Goal: Task Accomplishment & Management: Manage account settings

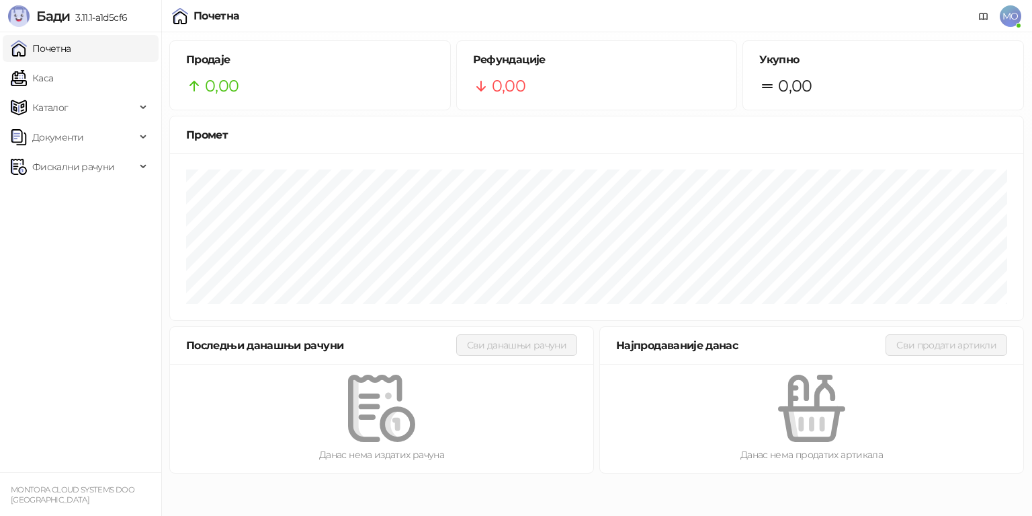
click at [1015, 17] on span "MO" at bounding box center [1011, 16] width 22 height 22
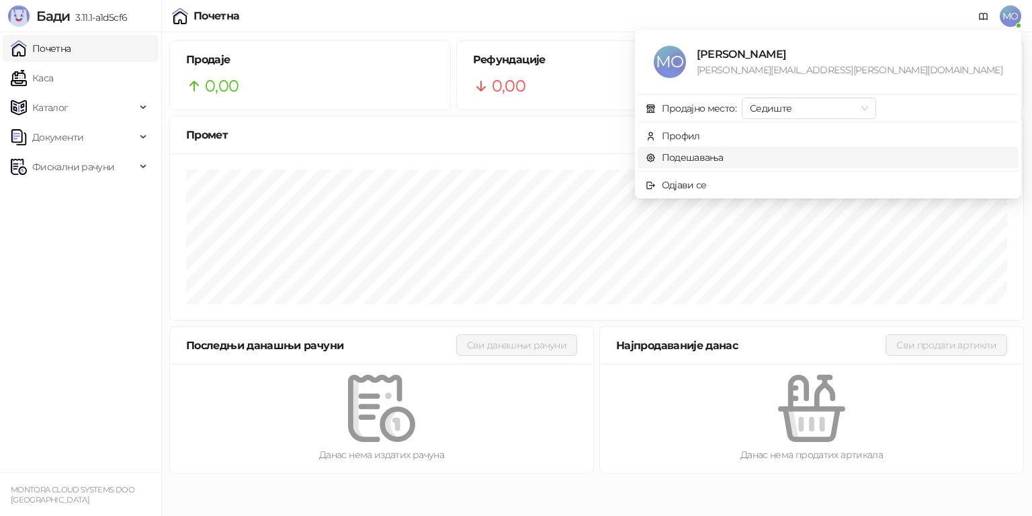
click at [724, 160] on link "Подешавања" at bounding box center [685, 157] width 78 height 12
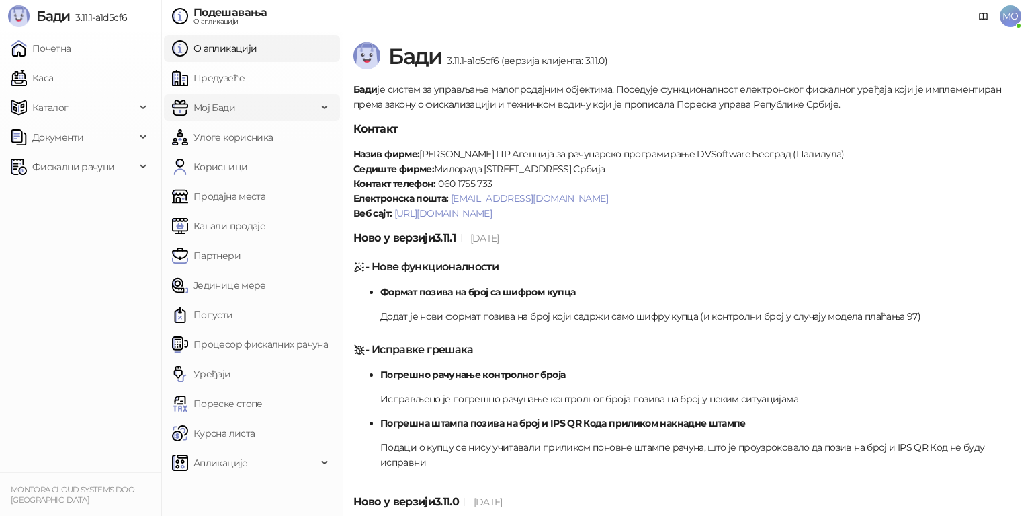
click at [326, 110] on div "Мој Бади" at bounding box center [252, 107] width 176 height 27
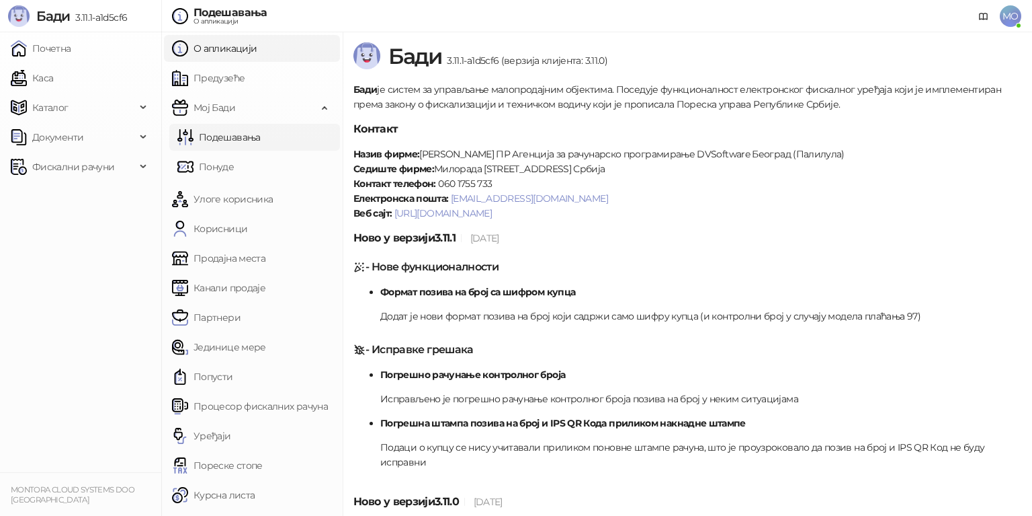
click at [256, 136] on link "Подешавања" at bounding box center [218, 137] width 83 height 27
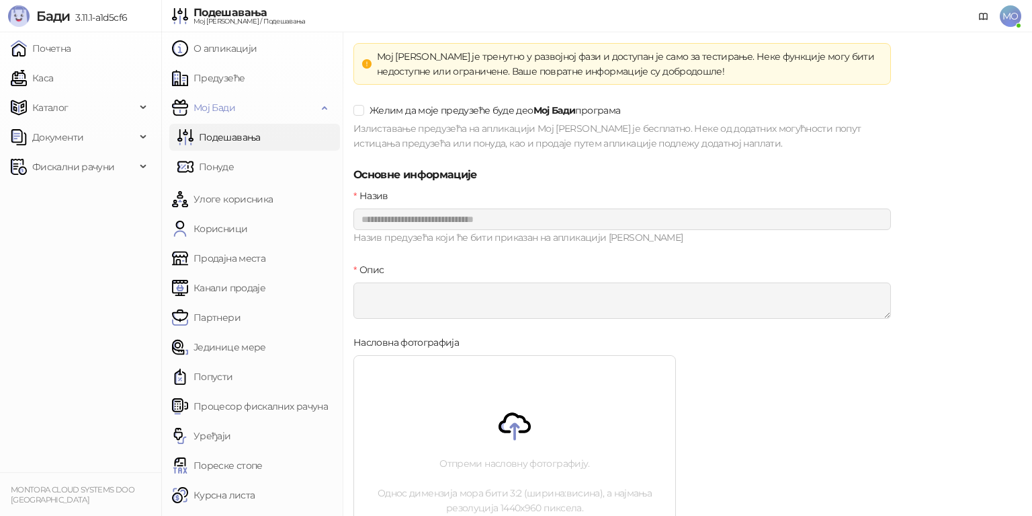
scroll to position [24, 0]
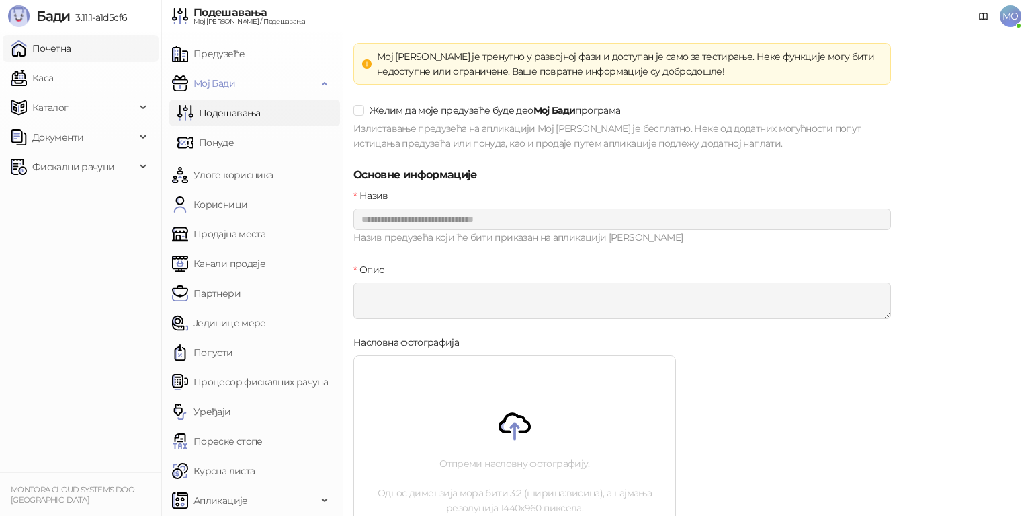
click at [66, 52] on link "Почетна" at bounding box center [41, 48] width 60 height 27
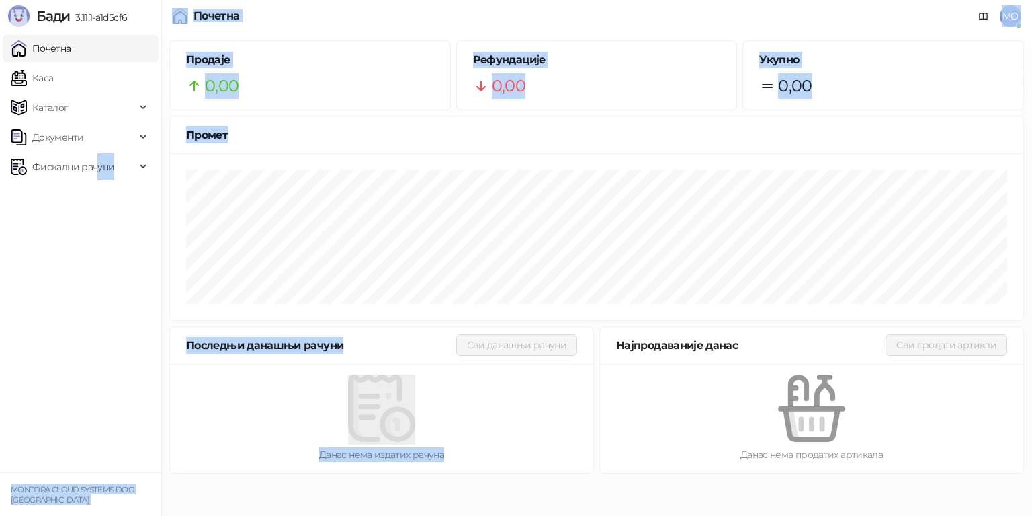
drag, startPoint x: 27, startPoint y: 1, endPoint x: 475, endPoint y: 445, distance: 631.2
click at [475, 445] on div "Бади 3.11.1-a1d5cf6 Почетна Каса Каталог Документи Фискални рачуни MONTORA CLOU…" at bounding box center [516, 240] width 1032 height 481
click at [124, 323] on ul "Почетна Каса Каталог Документи Фискални рачуни" at bounding box center [80, 252] width 161 height 440
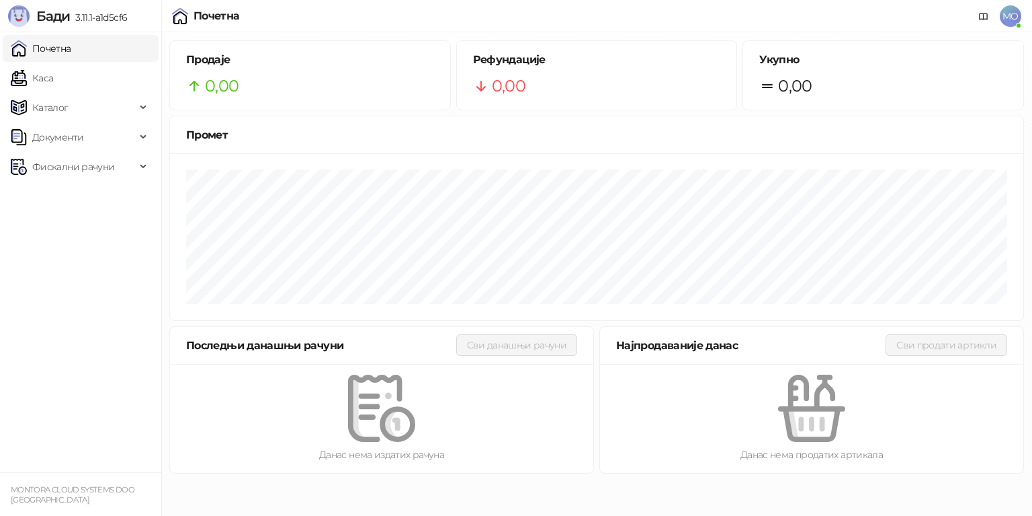
click at [511, 79] on span "0,00" at bounding box center [509, 86] width 34 height 26
click at [1002, 19] on span "MO" at bounding box center [1011, 16] width 22 height 22
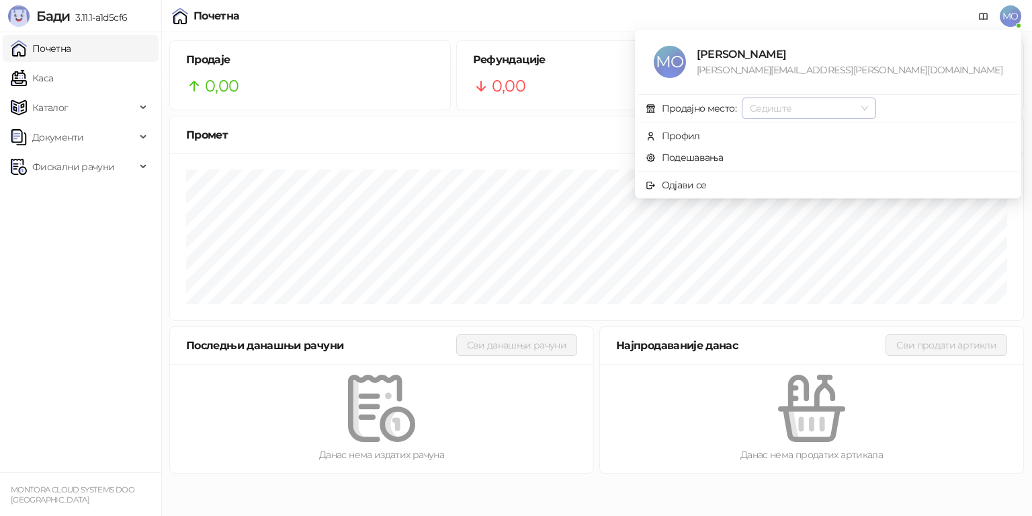
click at [868, 104] on span "Седиште" at bounding box center [809, 108] width 118 height 20
click at [724, 160] on link "Подешавања" at bounding box center [685, 157] width 78 height 12
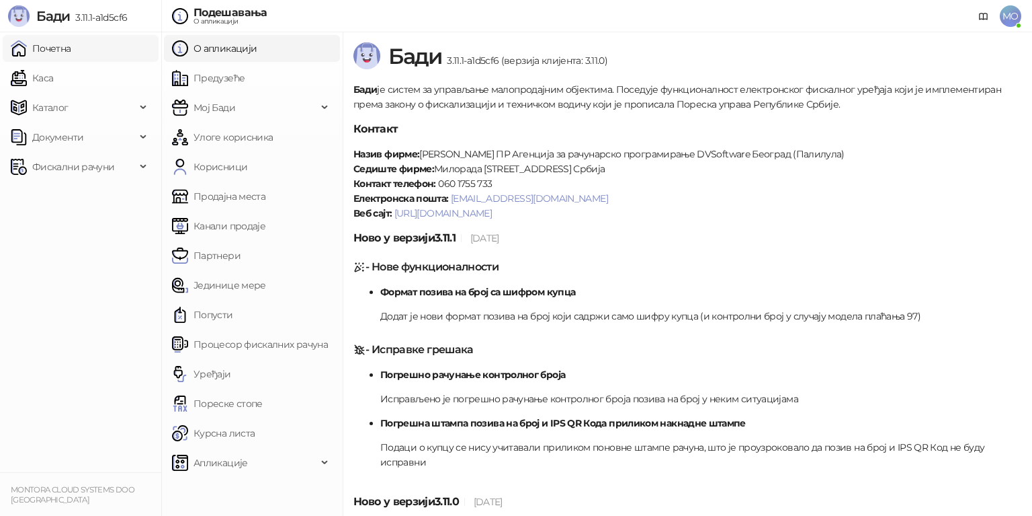
click at [51, 56] on link "Почетна" at bounding box center [41, 48] width 60 height 27
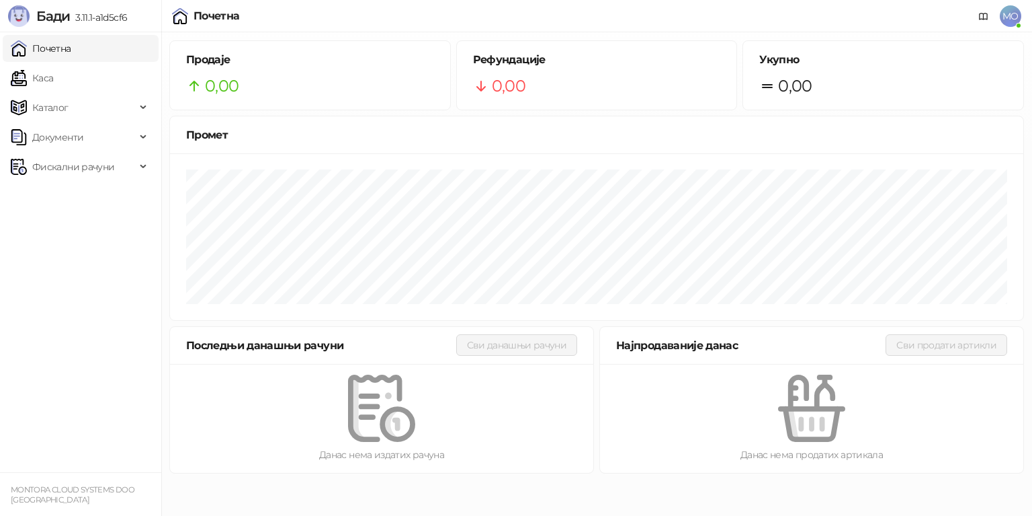
click at [1009, 7] on span "MO" at bounding box center [1011, 16] width 22 height 22
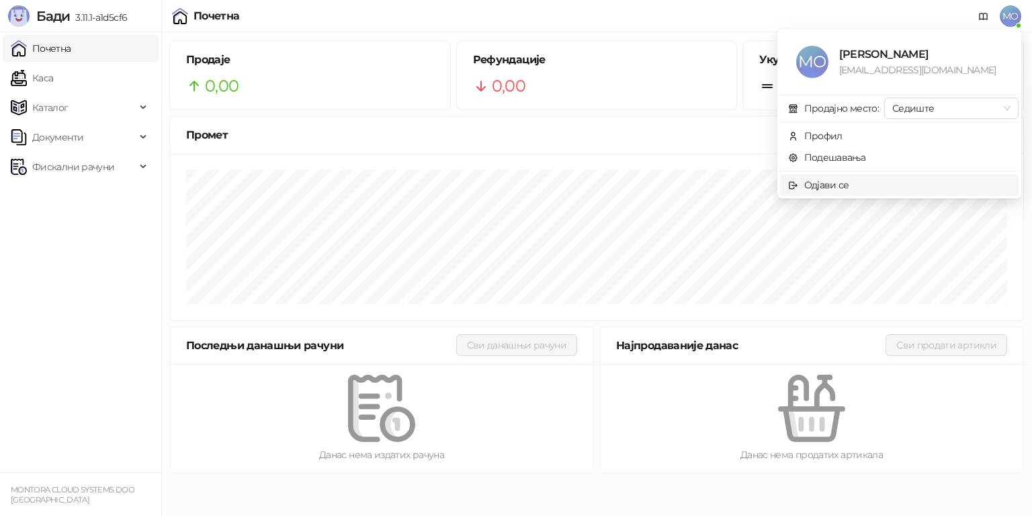
click at [832, 184] on div "Одјави се" at bounding box center [827, 184] width 45 height 15
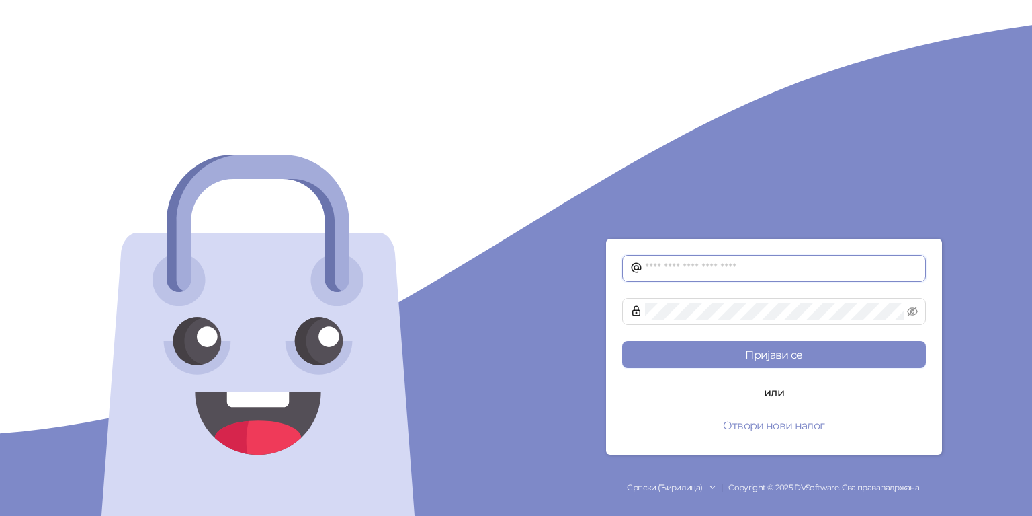
click at [750, 266] on input "text" at bounding box center [781, 268] width 273 height 16
click at [781, 431] on button "Отвори нови налог" at bounding box center [774, 424] width 304 height 27
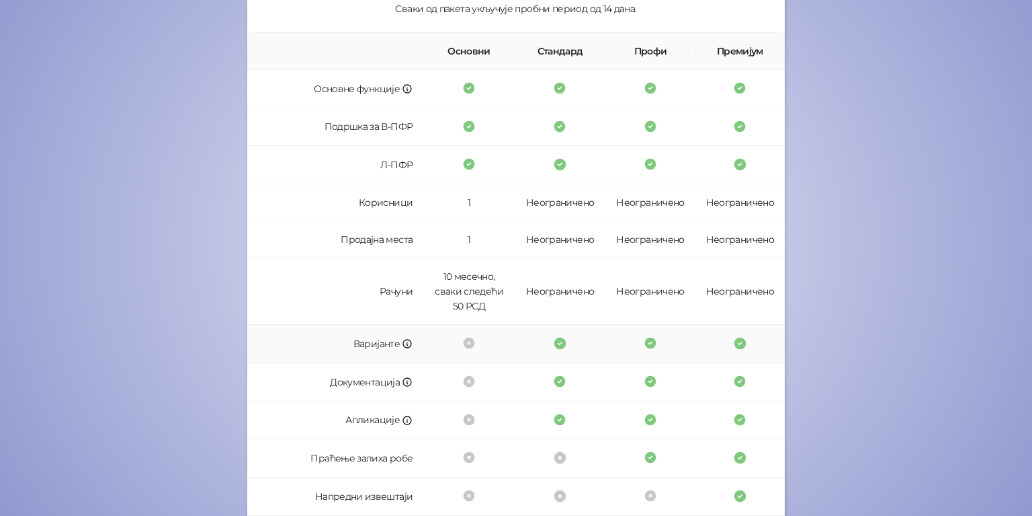
scroll to position [22, 0]
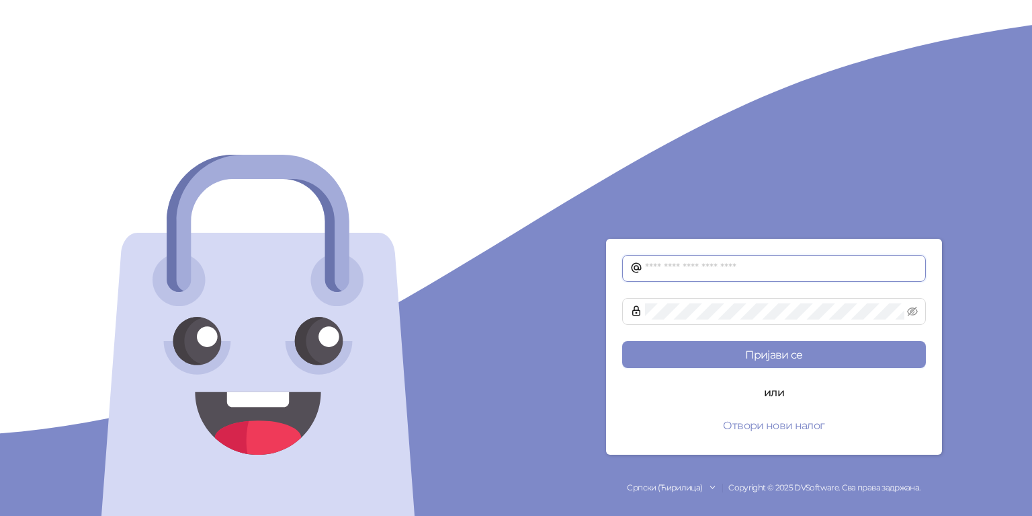
click at [665, 269] on input "text" at bounding box center [781, 268] width 273 height 16
type input "**********"
click at [622, 341] on button "Пријави се" at bounding box center [774, 354] width 304 height 27
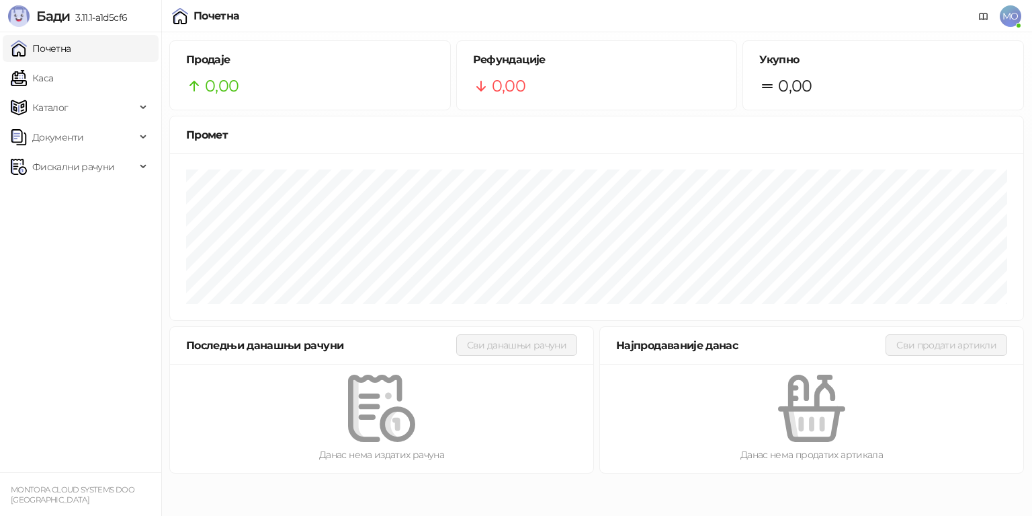
click at [110, 15] on span "3.11.1-a1d5cf6" at bounding box center [98, 17] width 57 height 12
click at [1010, 16] on span "MO" at bounding box center [1011, 16] width 22 height 22
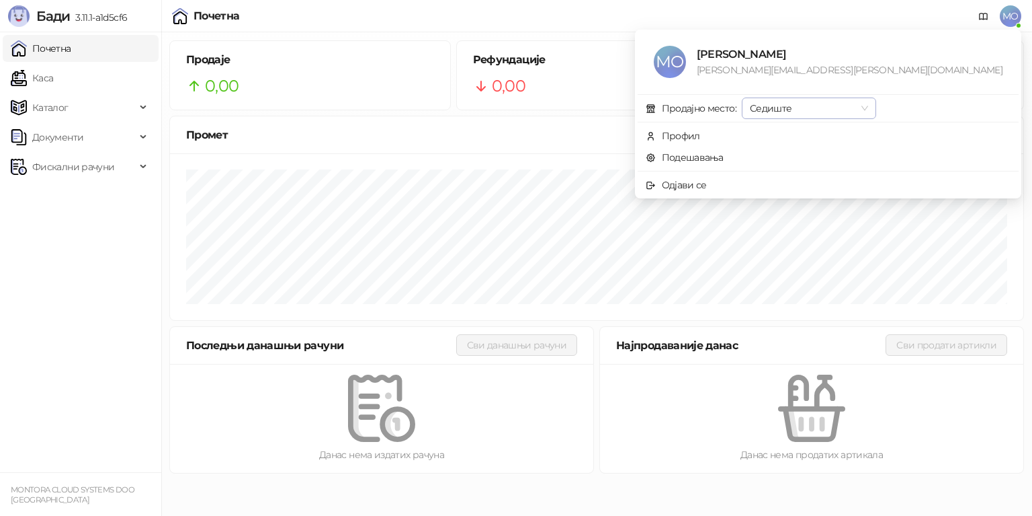
click at [868, 101] on span "Седиште" at bounding box center [809, 108] width 118 height 20
click at [700, 130] on div "Профил" at bounding box center [681, 135] width 38 height 15
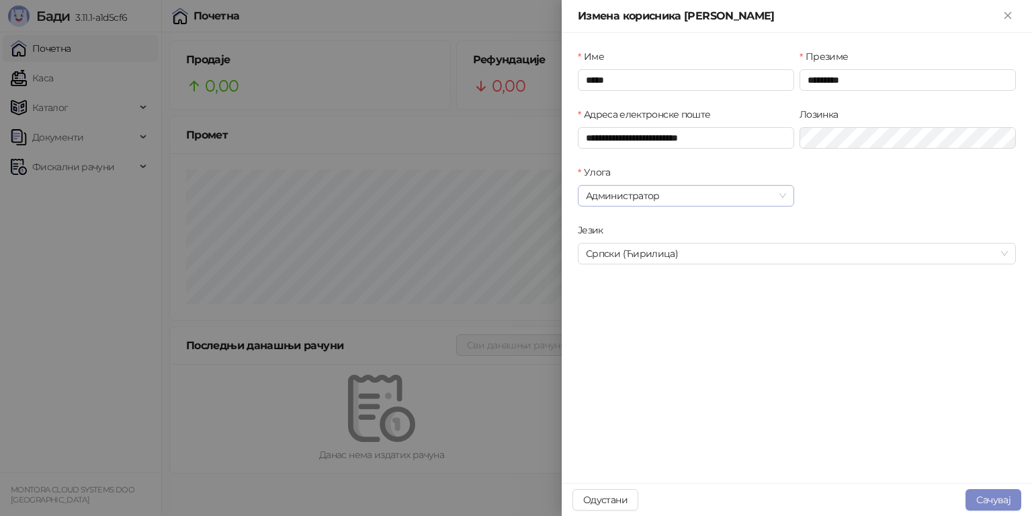
click at [622, 202] on span "Администратор" at bounding box center [686, 196] width 200 height 20
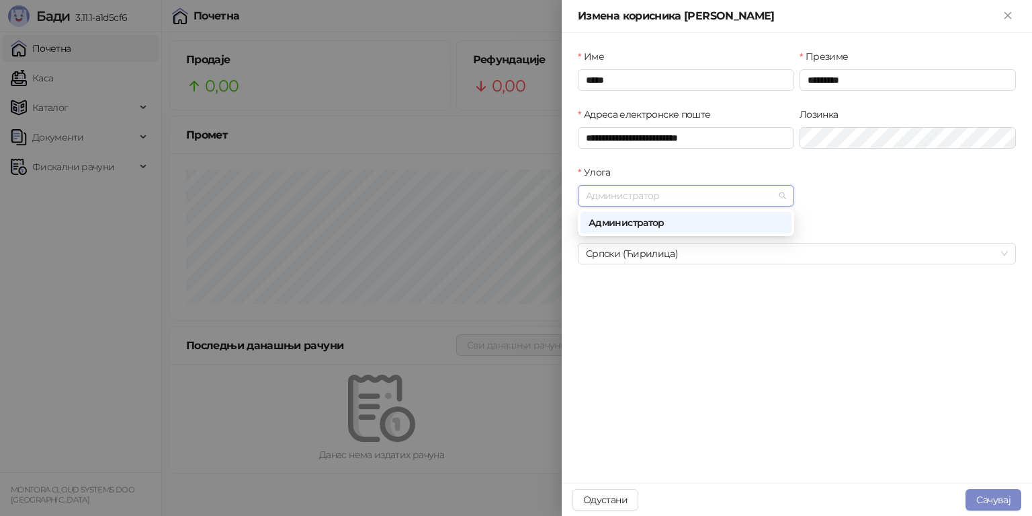
click at [622, 202] on span "Администратор" at bounding box center [686, 196] width 200 height 20
click at [513, 254] on div at bounding box center [516, 258] width 1032 height 516
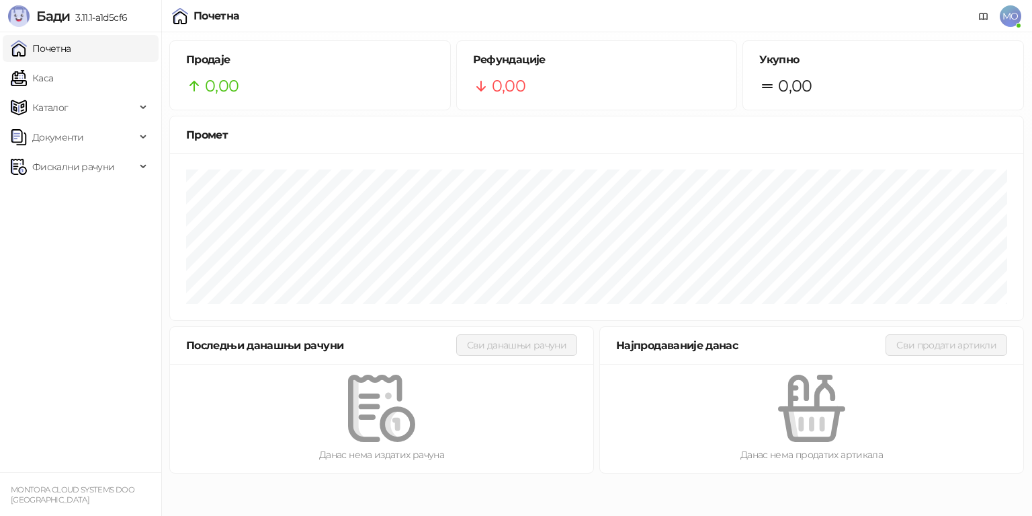
click at [1015, 20] on span "MO" at bounding box center [1011, 16] width 22 height 22
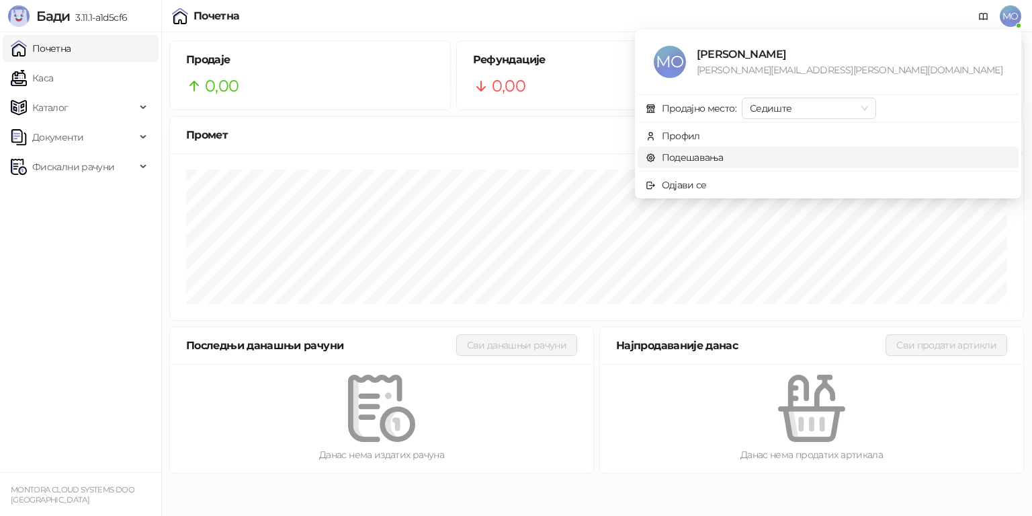
click at [724, 153] on link "Подешавања" at bounding box center [685, 157] width 78 height 12
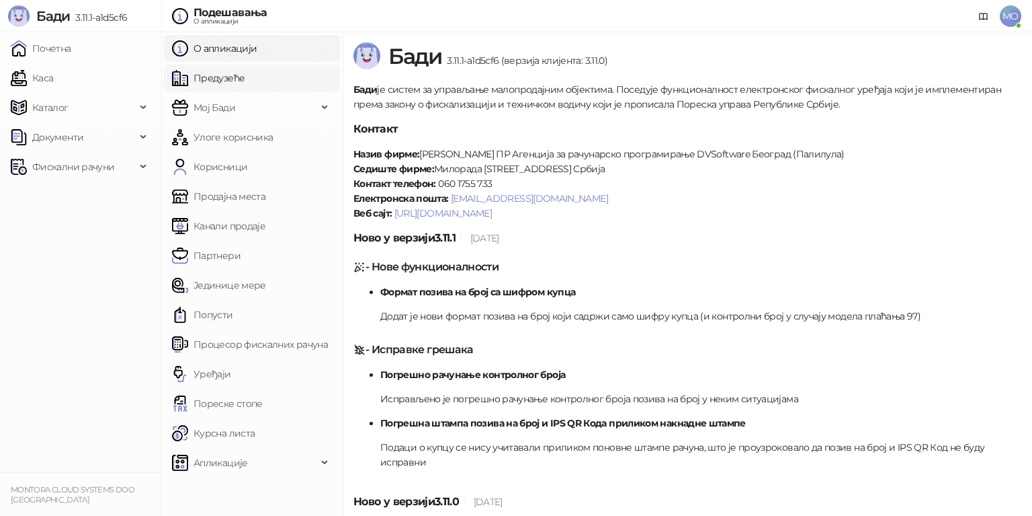
click at [245, 69] on link "Предузеће" at bounding box center [208, 78] width 73 height 27
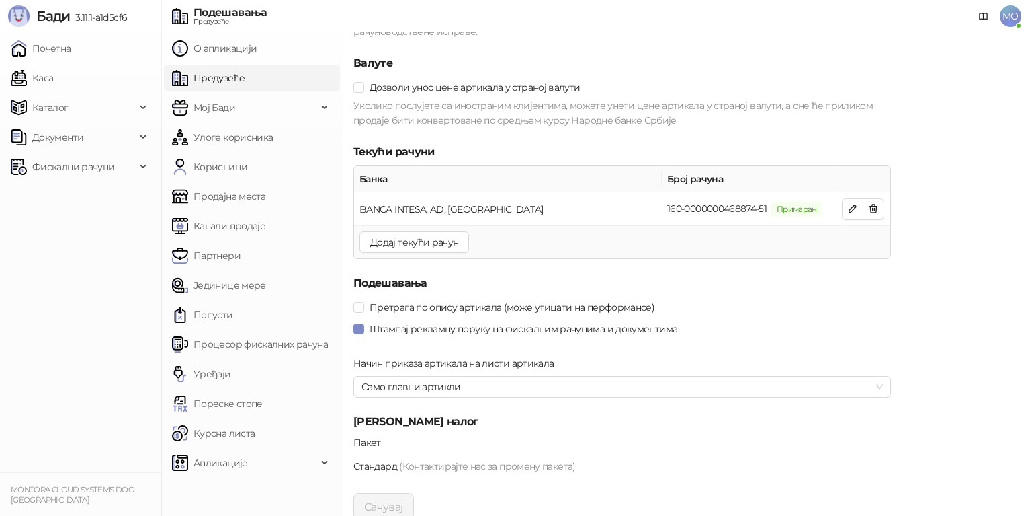
scroll to position [1341, 0]
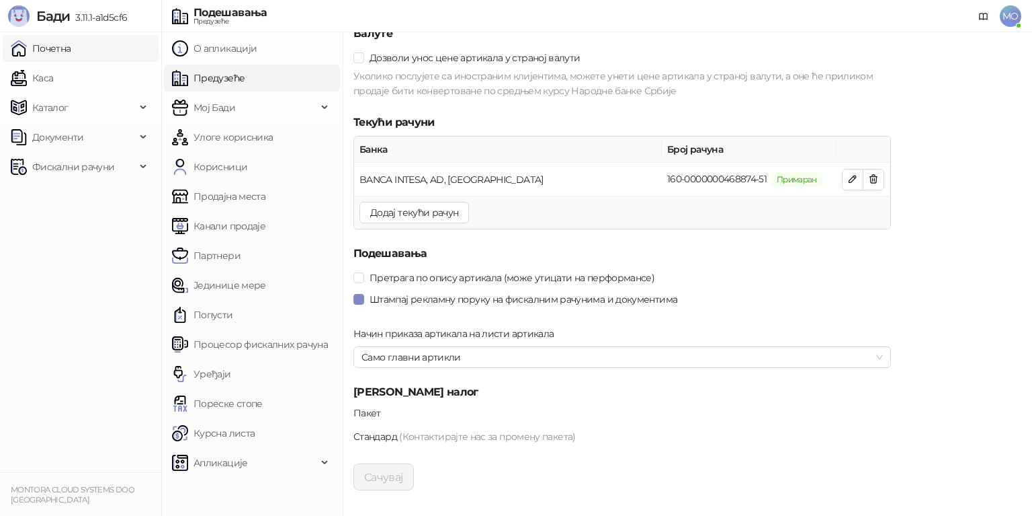
click at [56, 52] on link "Почетна" at bounding box center [41, 48] width 60 height 27
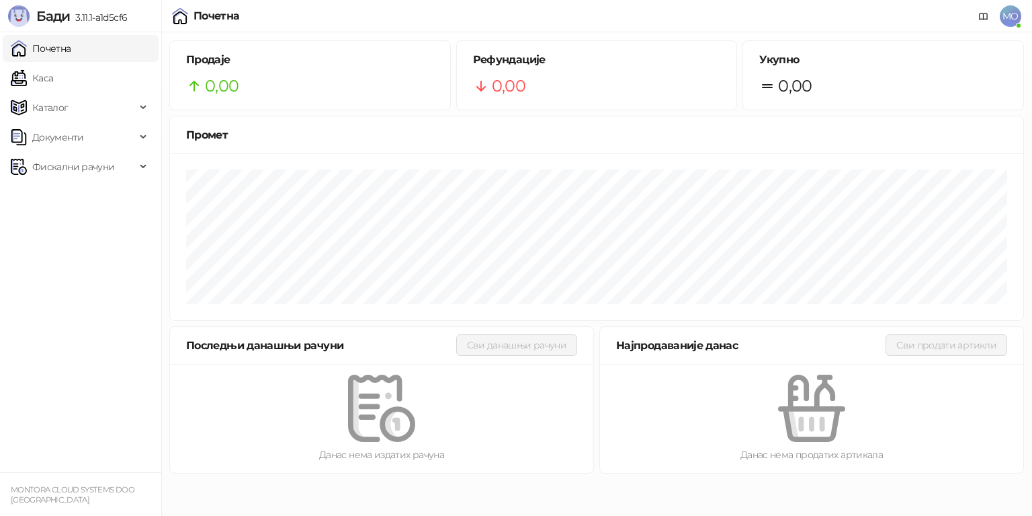
click at [1006, 19] on span "MO" at bounding box center [1011, 16] width 22 height 22
